Goal: Download file/media

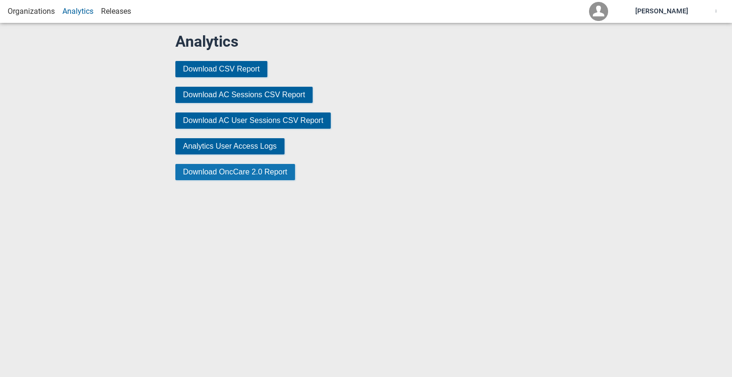
click at [227, 175] on button "Download OncCare 2.0 Report" at bounding box center [235, 172] width 120 height 16
